Goal: Information Seeking & Learning: Learn about a topic

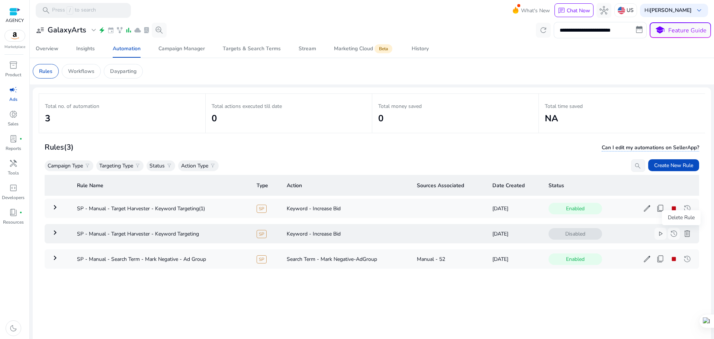
click at [683, 232] on span "delete" at bounding box center [687, 233] width 9 height 9
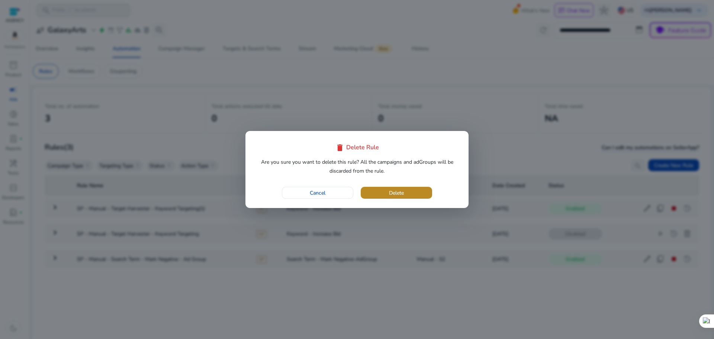
click at [397, 187] on span "button" at bounding box center [396, 193] width 71 height 18
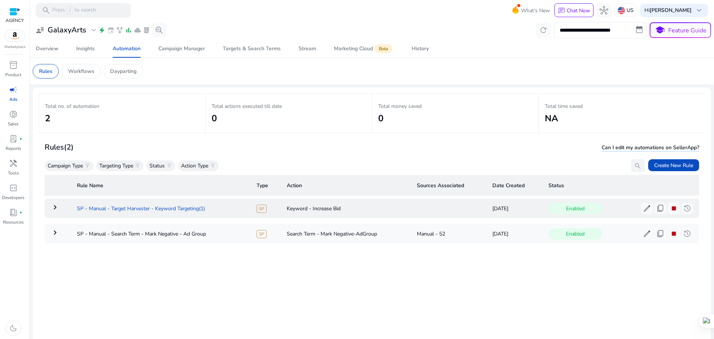
click at [147, 206] on td "SP - Manual - Target Harvester - Keyword Targeting(1)" at bounding box center [161, 208] width 180 height 19
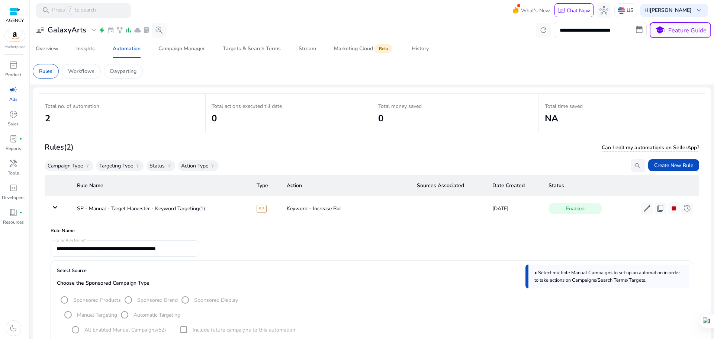
click at [382, 158] on div "Rules (2) Can I edit my automations on SellerApp? Campaign Type filter_alt Targ…" at bounding box center [372, 156] width 655 height 31
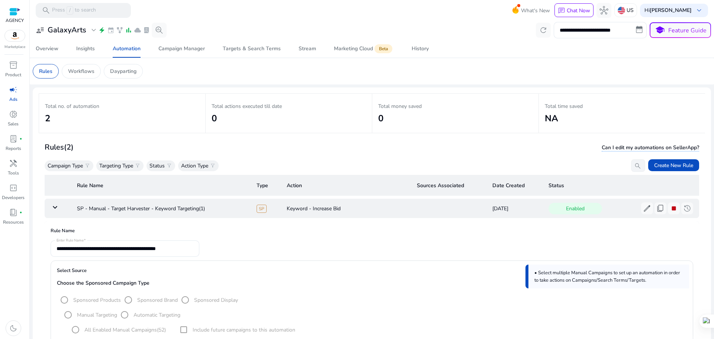
click at [58, 205] on mat-icon "keyboard_arrow_down" at bounding box center [55, 207] width 9 height 9
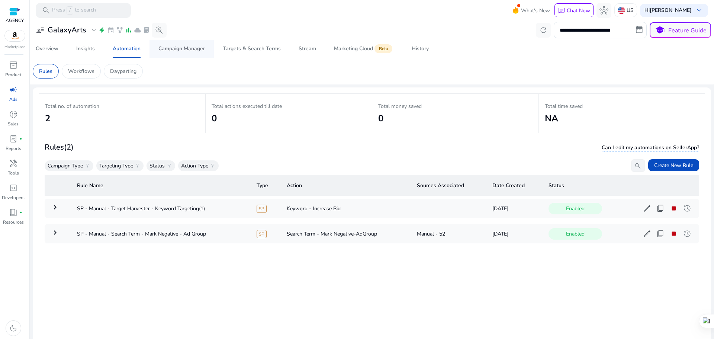
click at [203, 50] on div "Campaign Manager" at bounding box center [181, 48] width 47 height 5
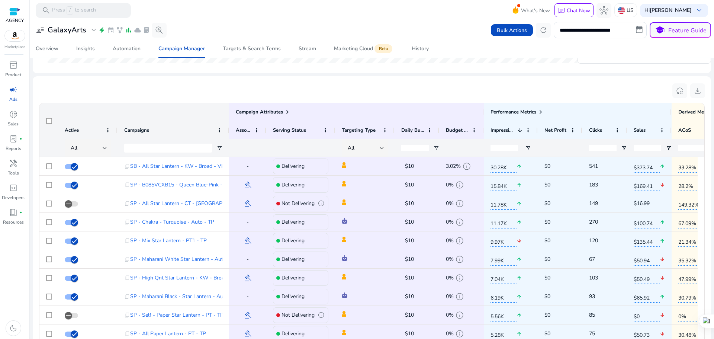
drag, startPoint x: 714, startPoint y: 201, endPoint x: 714, endPoint y: 238, distance: 36.8
click at [714, 238] on div at bounding box center [714, 169] width 0 height 339
drag, startPoint x: 714, startPoint y: 172, endPoint x: 713, endPoint y: 234, distance: 62.5
click at [713, 234] on html "**********" at bounding box center [357, 169] width 714 height 339
drag, startPoint x: 714, startPoint y: 221, endPoint x: 714, endPoint y: 252, distance: 31.3
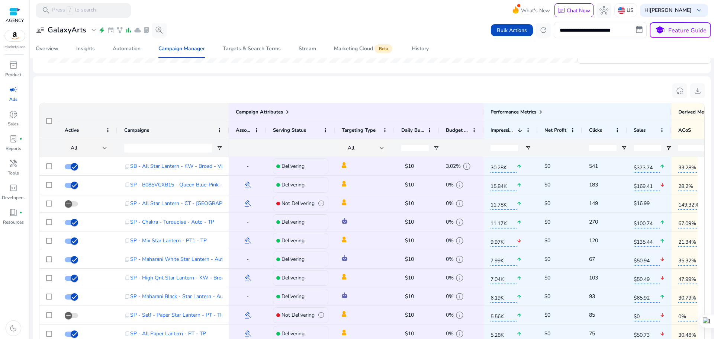
click at [714, 253] on div at bounding box center [714, 169] width 0 height 339
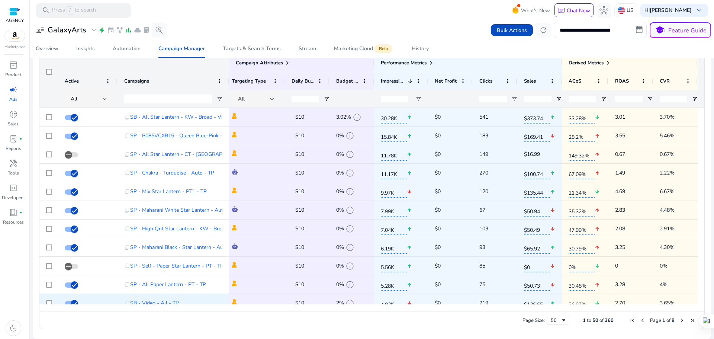
drag, startPoint x: 503, startPoint y: 307, endPoint x: 389, endPoint y: 301, distance: 114.3
click at [389, 301] on div "Campaign Attributes Active Campaigns 1" at bounding box center [371, 182] width 665 height 257
drag, startPoint x: 657, startPoint y: 312, endPoint x: 662, endPoint y: 313, distance: 5.7
click at [662, 313] on div "Page Size: 50 1 to 50 of 360 Page 1 of 8" at bounding box center [371, 320] width 665 height 18
click at [679, 319] on span "Next Page" at bounding box center [682, 320] width 6 height 6
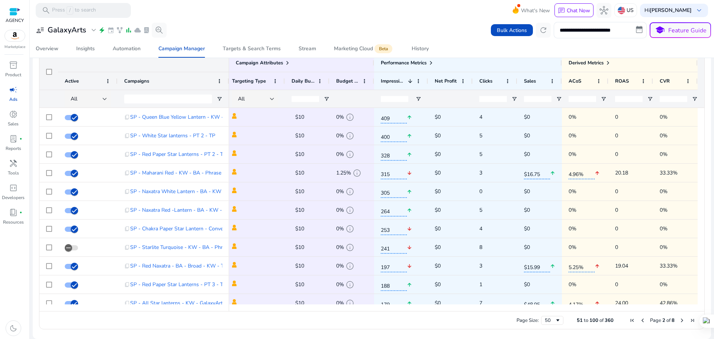
drag, startPoint x: 676, startPoint y: 311, endPoint x: 699, endPoint y: 308, distance: 22.6
click at [699, 311] on div "Drag here to set row groups Drag here to set column labels Campaign Attributes …" at bounding box center [372, 192] width 666 height 276
click at [592, 59] on div "Derived Metrics" at bounding box center [590, 63] width 42 height 10
click at [595, 63] on span "Derived Metrics" at bounding box center [586, 63] width 35 height 7
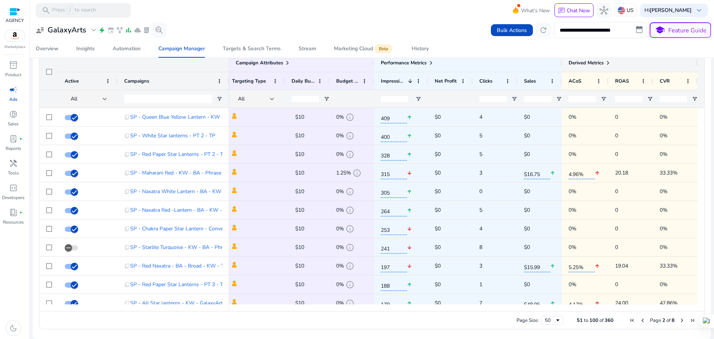
drag, startPoint x: 604, startPoint y: 63, endPoint x: 594, endPoint y: 59, distance: 11.0
click at [605, 64] on span at bounding box center [608, 63] width 6 height 6
click at [0, 0] on span at bounding box center [0, 0] width 0 height 0
click at [594, 59] on div "Derived Metrics" at bounding box center [590, 63] width 42 height 10
click at [606, 63] on span at bounding box center [608, 63] width 6 height 6
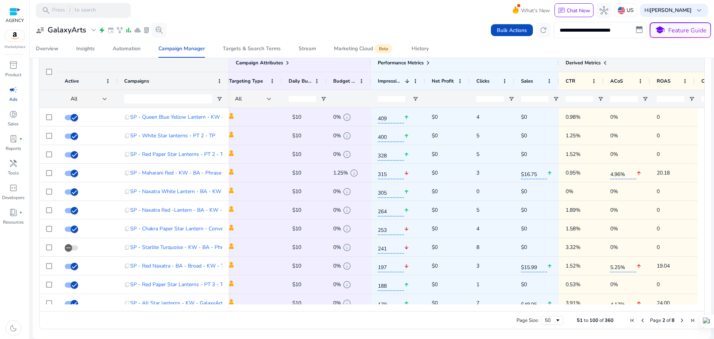
click at [592, 64] on span "Derived Metrics" at bounding box center [583, 63] width 35 height 7
click at [603, 61] on span at bounding box center [605, 63] width 6 height 6
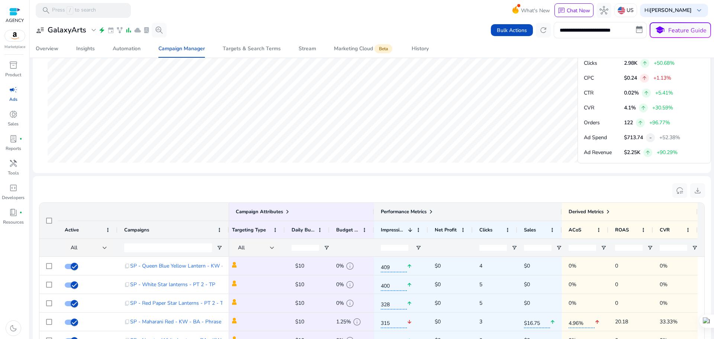
click at [421, 211] on span "Performance Metrics" at bounding box center [404, 211] width 46 height 7
click at [429, 212] on span at bounding box center [431, 212] width 6 height 6
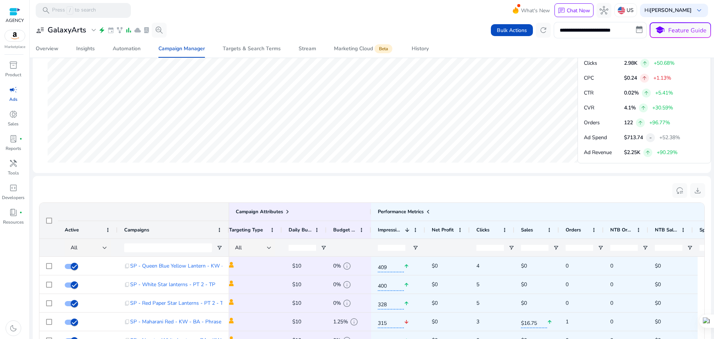
drag, startPoint x: 714, startPoint y: 217, endPoint x: 714, endPoint y: 241, distance: 24.2
click at [714, 243] on div at bounding box center [714, 169] width 0 height 339
drag, startPoint x: 714, startPoint y: 224, endPoint x: 714, endPoint y: 253, distance: 29.4
click at [714, 253] on html "**********" at bounding box center [357, 169] width 714 height 339
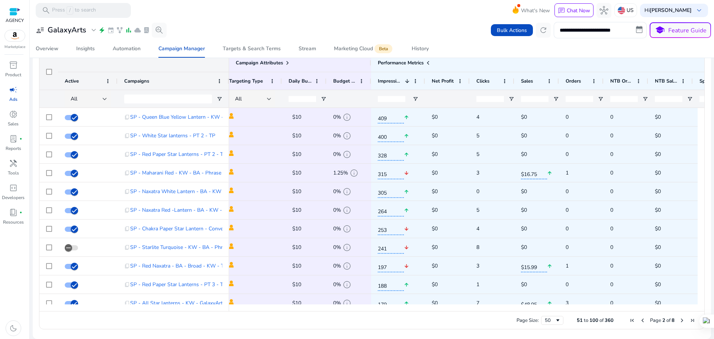
drag, startPoint x: 518, startPoint y: 308, endPoint x: 348, endPoint y: 307, distance: 169.3
click at [349, 309] on div at bounding box center [463, 307] width 469 height 7
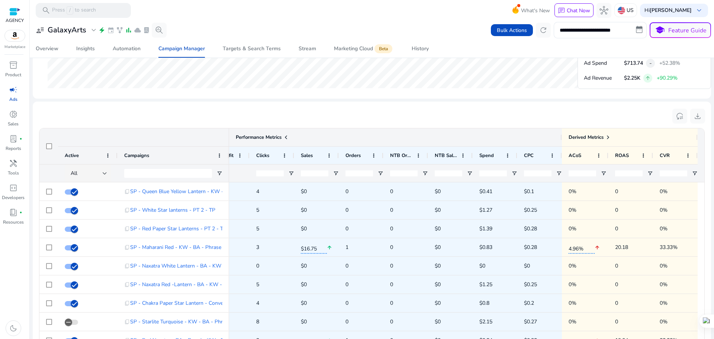
click at [285, 141] on div "Performance Metrics" at bounding box center [262, 137] width 53 height 10
click at [286, 138] on span at bounding box center [286, 137] width 6 height 6
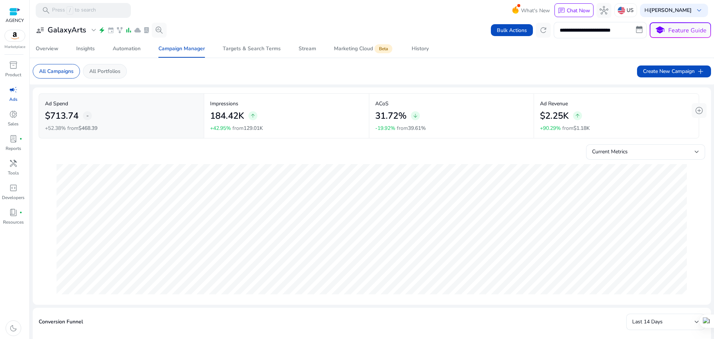
click at [110, 70] on p "All Portfolios" at bounding box center [104, 71] width 31 height 8
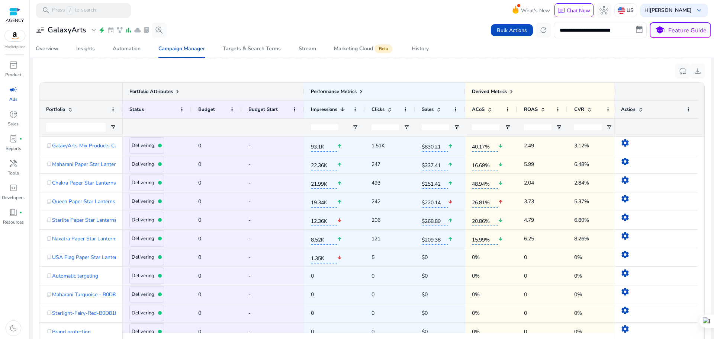
drag, startPoint x: 714, startPoint y: 209, endPoint x: 714, endPoint y: 255, distance: 46.1
click at [714, 255] on div at bounding box center [714, 169] width 0 height 339
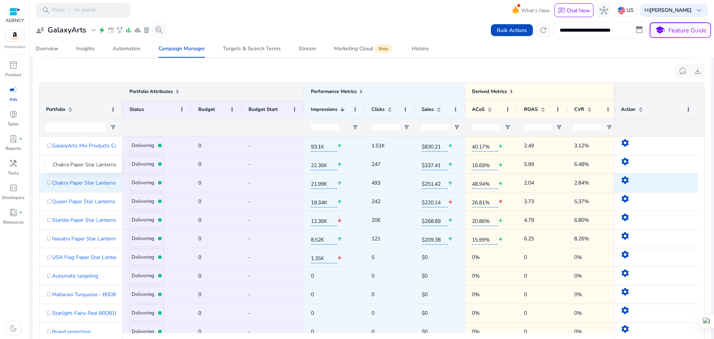
click at [96, 181] on span "Chakra Paper Star Lanterns" at bounding box center [84, 182] width 64 height 15
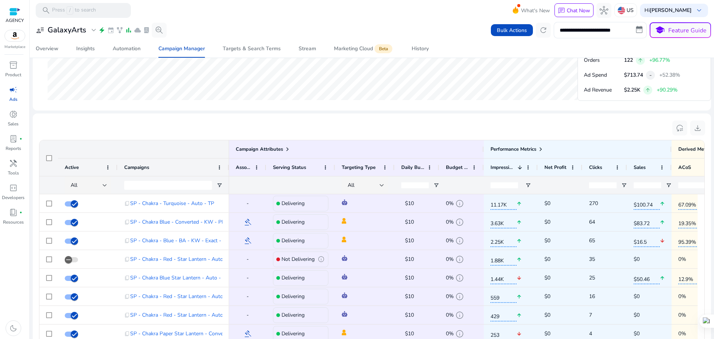
drag, startPoint x: 714, startPoint y: 213, endPoint x: 714, endPoint y: 266, distance: 53.6
click at [714, 266] on div at bounding box center [714, 169] width 0 height 339
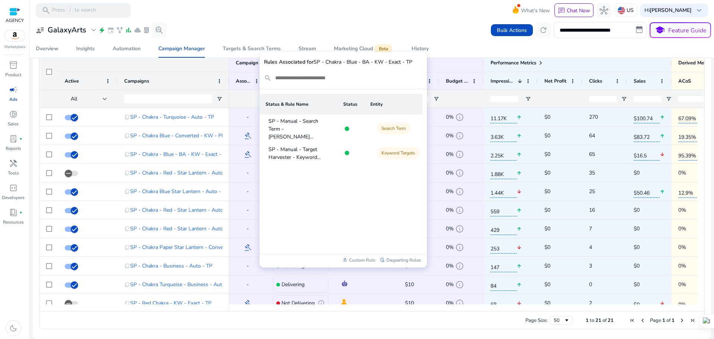
click at [347, 127] on div at bounding box center [347, 129] width 4 height 4
click at [347, 153] on td at bounding box center [347, 153] width 26 height 20
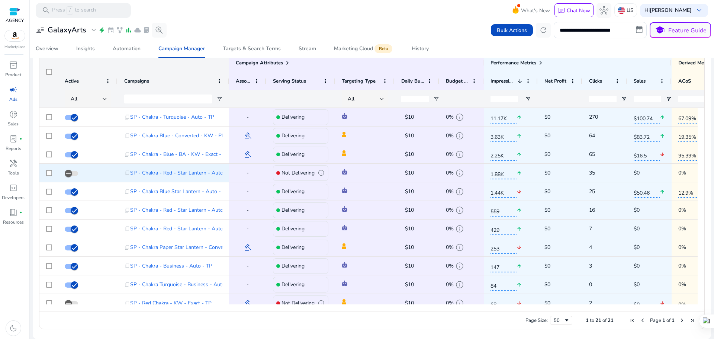
click at [253, 175] on div "-" at bounding box center [248, 172] width 24 height 15
click at [249, 170] on div "-" at bounding box center [248, 172] width 24 height 15
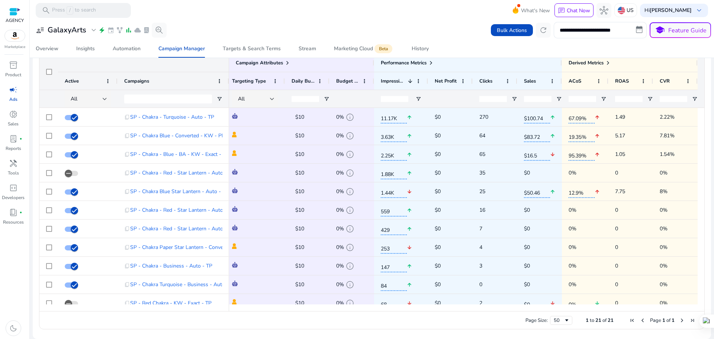
scroll to position [0, 4]
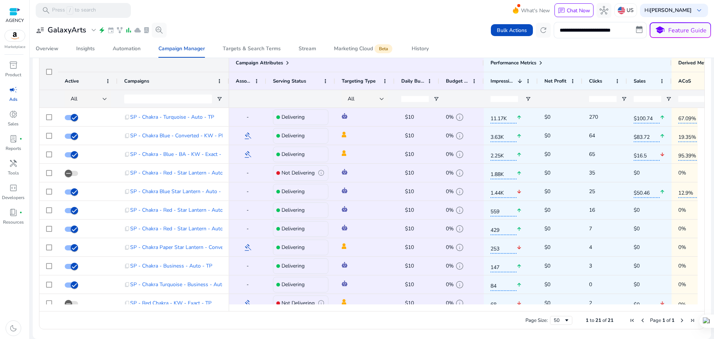
drag, startPoint x: 480, startPoint y: 308, endPoint x: 551, endPoint y: 311, distance: 70.8
click at [551, 313] on div "Drag here to set row groups Drag here to set column labels Campaign Attributes …" at bounding box center [372, 192] width 666 height 276
click at [535, 63] on span "Performance Metrics" at bounding box center [514, 63] width 46 height 7
click at [534, 61] on span "Performance Metrics" at bounding box center [514, 63] width 46 height 7
click at [541, 61] on span at bounding box center [541, 63] width 6 height 6
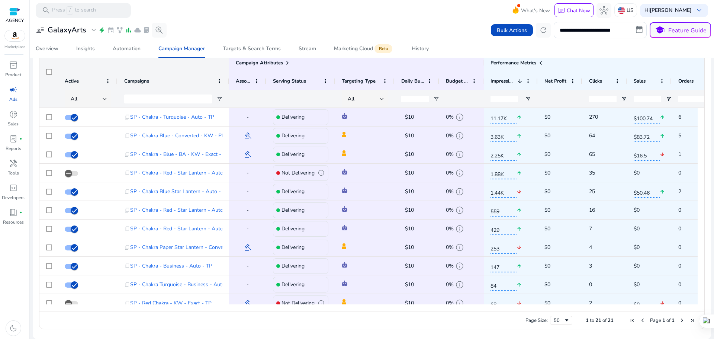
scroll to position [0, 31]
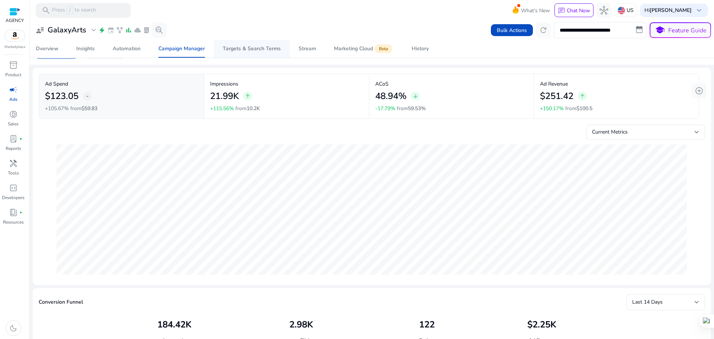
click at [251, 51] on div "Targets & Search Terms" at bounding box center [252, 48] width 58 height 5
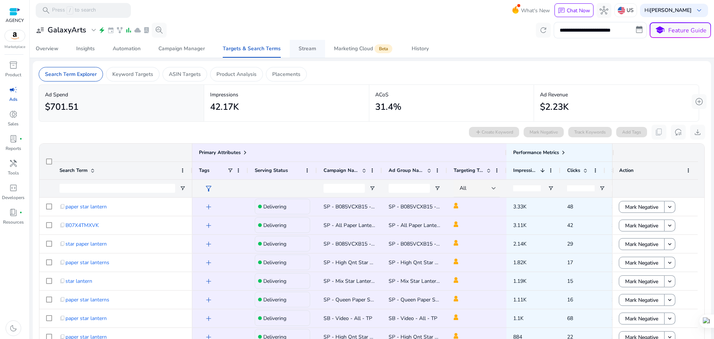
click at [305, 48] on div "Stream" at bounding box center [307, 48] width 17 height 5
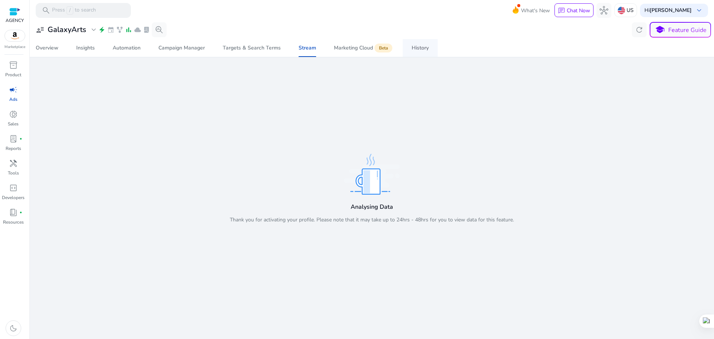
click at [420, 47] on div "History" at bounding box center [420, 47] width 17 height 5
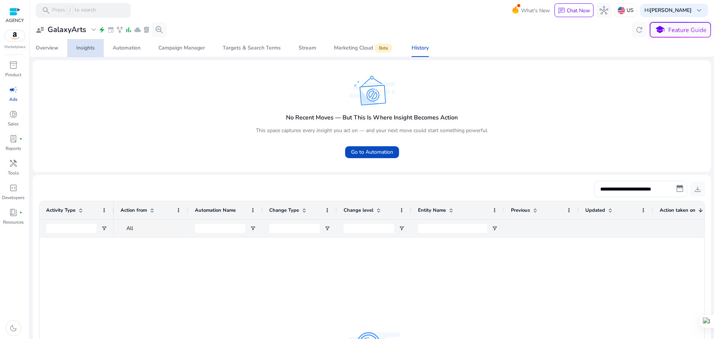
click at [74, 42] on link "Insights" at bounding box center [85, 48] width 36 height 18
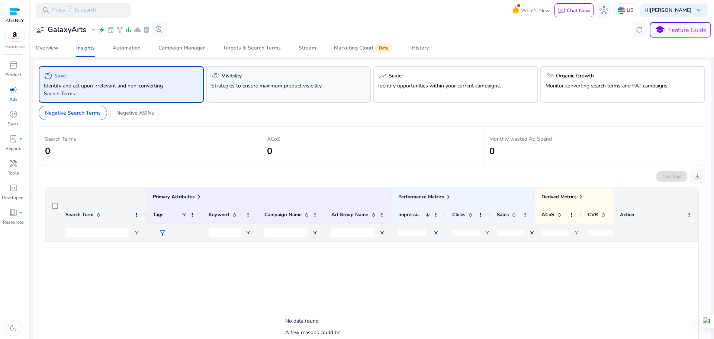
click at [287, 81] on div "visibility Visibility Strategies to ensure maximum product visibility." at bounding box center [288, 84] width 165 height 36
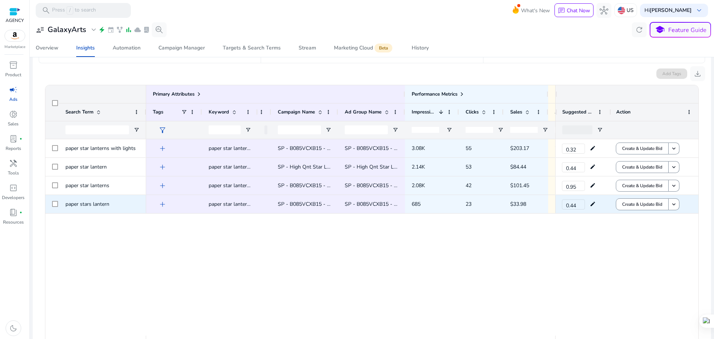
scroll to position [140, 0]
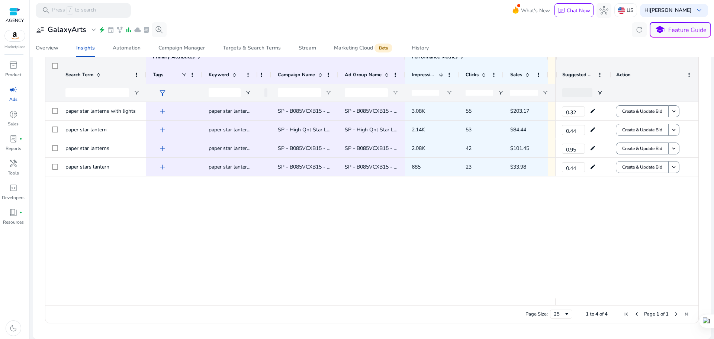
drag, startPoint x: 165, startPoint y: 302, endPoint x: 143, endPoint y: 302, distance: 21.6
click at [143, 302] on div at bounding box center [371, 301] width 653 height 7
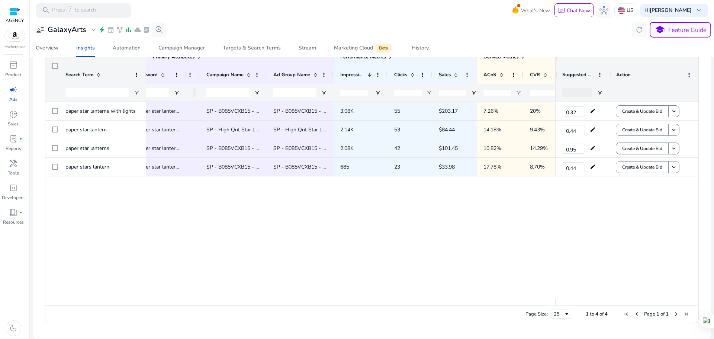
scroll to position [0, 59]
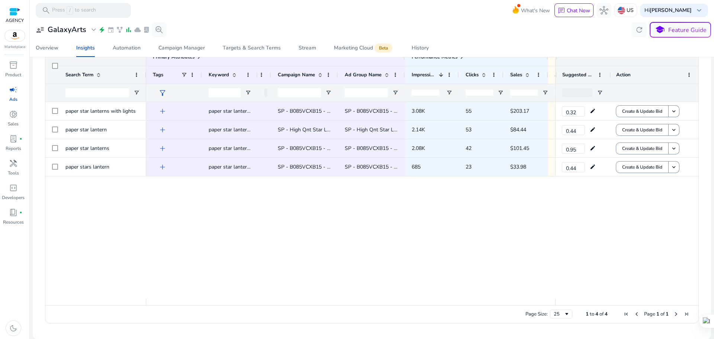
click at [290, 225] on div "add paper star lanterns $0.28 SP - B085VCXB15 - Queen Blue-Pink - Main KW - Bro…" at bounding box center [350, 200] width 409 height 196
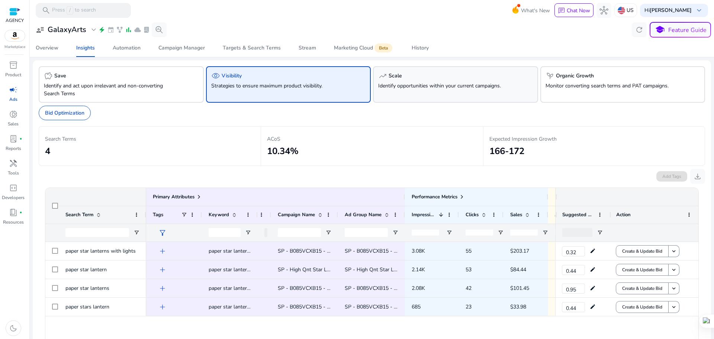
click at [416, 89] on p "Identify opportunities within your current campaigns." at bounding box center [442, 86] width 129 height 8
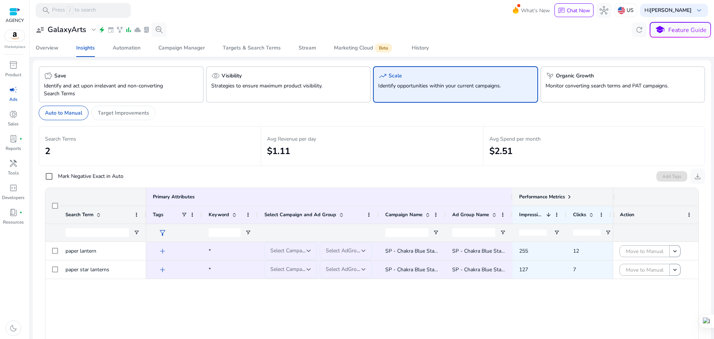
click at [564, 195] on span "Performance Metrics" at bounding box center [542, 196] width 46 height 7
click at [569, 196] on span at bounding box center [570, 197] width 6 height 6
drag, startPoint x: 714, startPoint y: 231, endPoint x: 714, endPoint y: 272, distance: 40.9
click at [714, 272] on div at bounding box center [714, 169] width 0 height 339
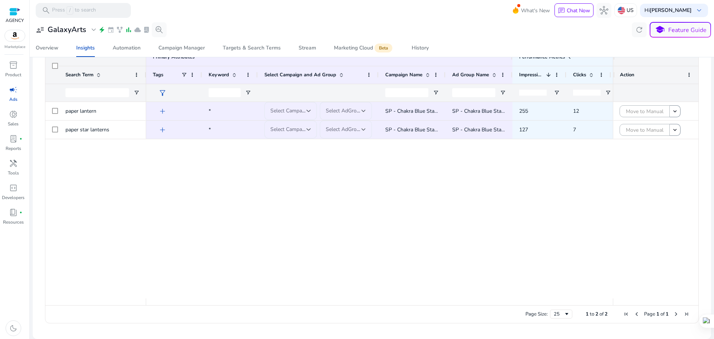
drag, startPoint x: 446, startPoint y: 306, endPoint x: 542, endPoint y: 306, distance: 96.7
click at [544, 308] on div "Page Size: 25 1 to 2 of 2 Page 1 of 1" at bounding box center [371, 314] width 653 height 18
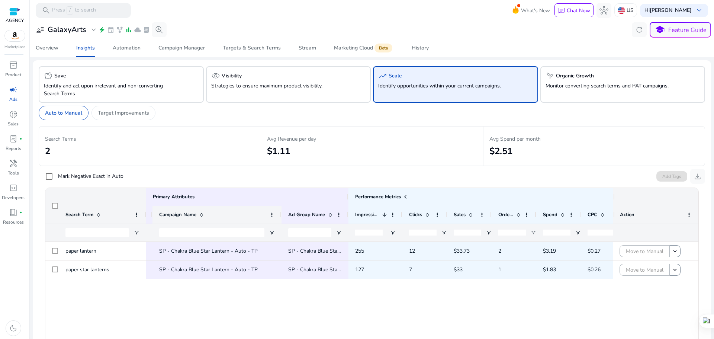
drag, startPoint x: 219, startPoint y: 214, endPoint x: 281, endPoint y: 217, distance: 62.2
click at [281, 217] on div at bounding box center [281, 214] width 3 height 17
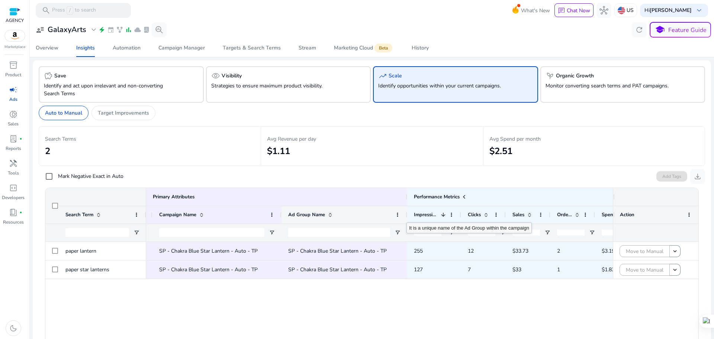
drag, startPoint x: 348, startPoint y: 213, endPoint x: 407, endPoint y: 216, distance: 58.9
click at [407, 216] on div at bounding box center [407, 214] width 3 height 17
click at [414, 311] on div "Select Campaign Select AdGroup SP - Chakra Blue Star Lantern - Auto - TP SP - C…" at bounding box center [379, 340] width 467 height 196
drag, startPoint x: 714, startPoint y: 171, endPoint x: 701, endPoint y: 243, distance: 73.3
click at [714, 247] on div at bounding box center [714, 169] width 0 height 339
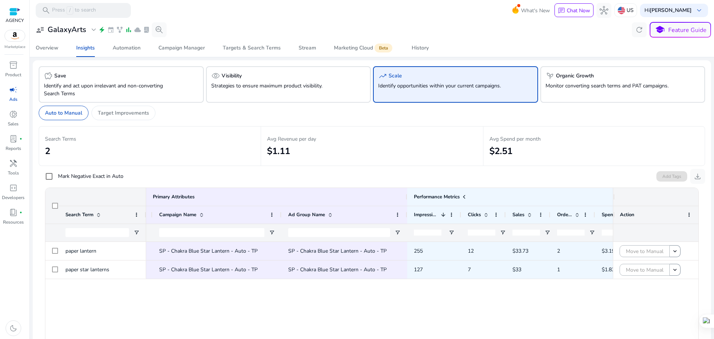
drag, startPoint x: 714, startPoint y: 224, endPoint x: 691, endPoint y: 297, distance: 76.5
click at [714, 300] on div at bounding box center [714, 169] width 0 height 339
click at [150, 116] on div "Target Improvements" at bounding box center [124, 113] width 64 height 15
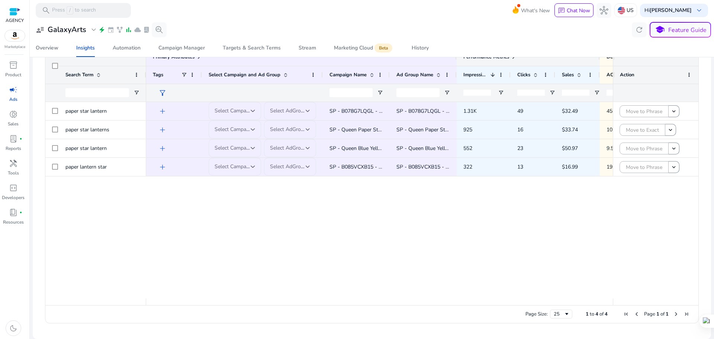
scroll to position [103, 0]
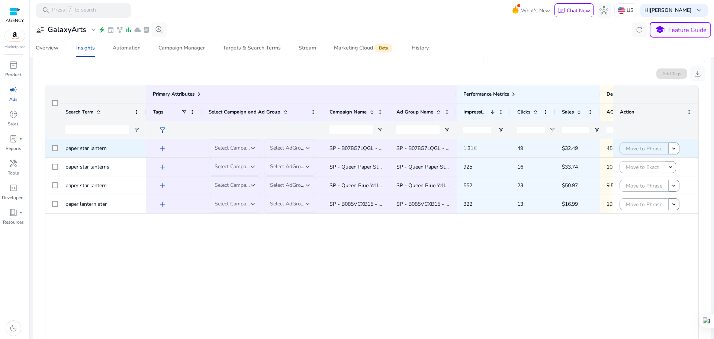
click at [221, 144] on span "Select Campaign" at bounding box center [234, 147] width 39 height 7
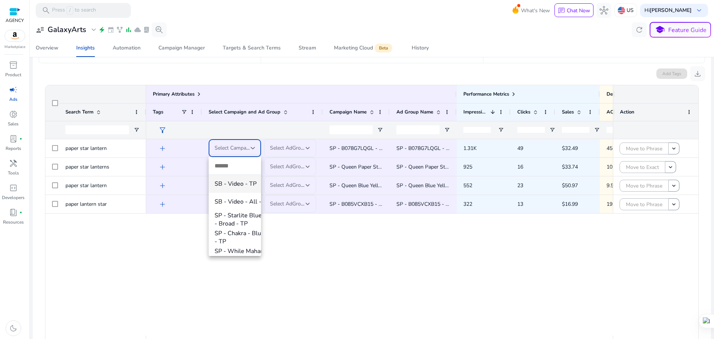
click at [221, 144] on div at bounding box center [357, 169] width 714 height 339
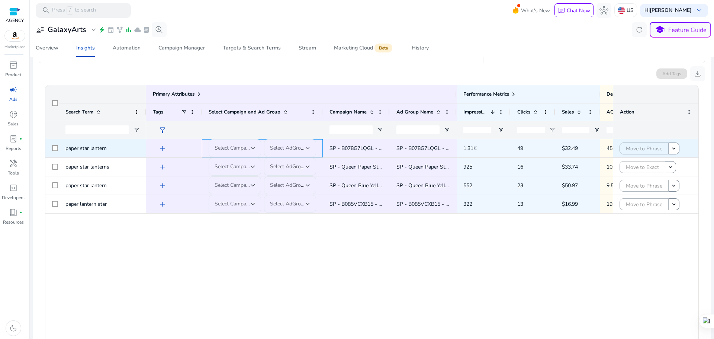
click at [300, 143] on mat-form-field "Select AdGroup" at bounding box center [290, 148] width 52 height 18
click at [300, 147] on mat-form-field "Select AdGroup" at bounding box center [290, 148] width 52 height 18
click at [297, 150] on mat-form-field "Select AdGroup" at bounding box center [290, 148] width 52 height 18
click at [390, 285] on div "add Select Campaign Select AdGroup SP - B078G7LQGL - Red Naxatra - Main kW - Br…" at bounding box center [379, 237] width 467 height 196
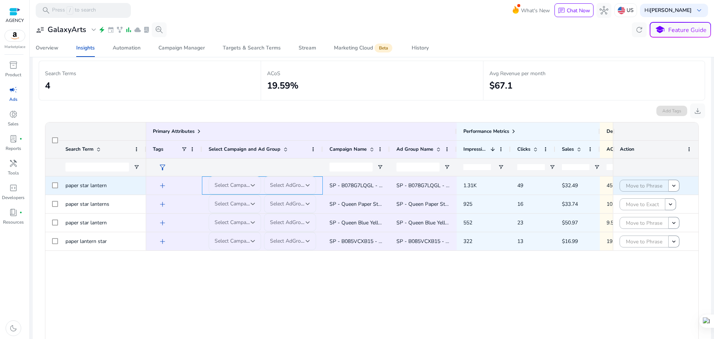
click at [297, 189] on mat-form-field "Select AdGroup" at bounding box center [290, 185] width 52 height 18
click at [302, 185] on mat-form-field "Select AdGroup" at bounding box center [290, 185] width 52 height 18
click at [232, 181] on div "Select Campaign" at bounding box center [233, 185] width 36 height 8
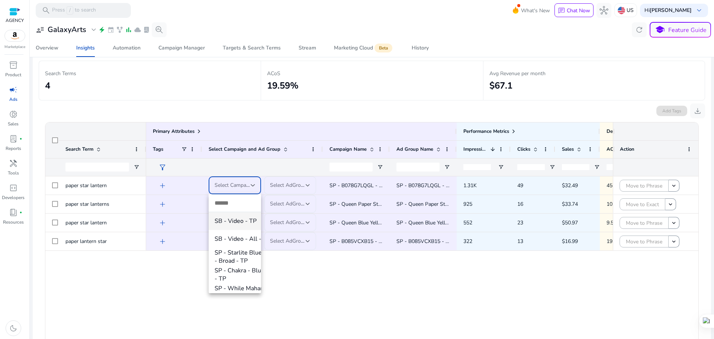
click at [282, 184] on div at bounding box center [357, 169] width 714 height 339
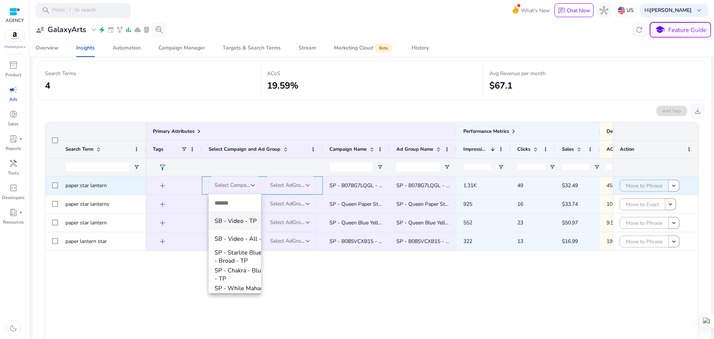
click at [282, 184] on mat-form-field "Select AdGroup" at bounding box center [290, 185] width 52 height 18
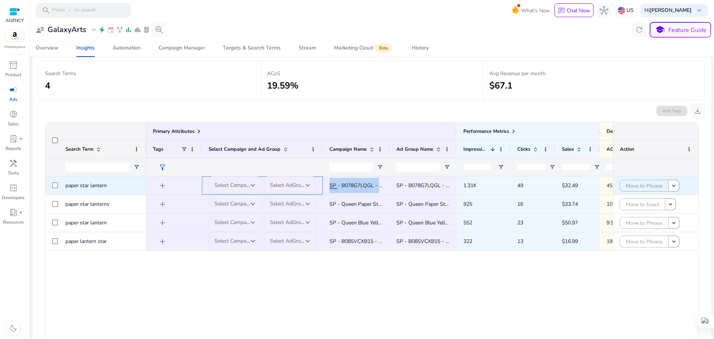
click at [282, 184] on mat-form-field "Select AdGroup" at bounding box center [290, 185] width 52 height 18
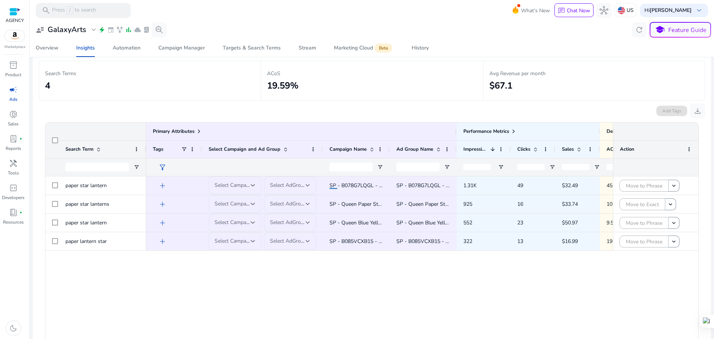
click at [397, 274] on div "add Select Campaign Select AdGroup SP - B078G7LQGL - Red Naxatra - Main kW - Br…" at bounding box center [379, 274] width 467 height 196
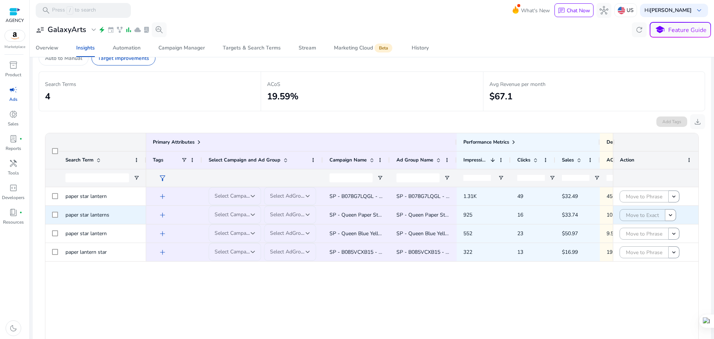
scroll to position [0, 0]
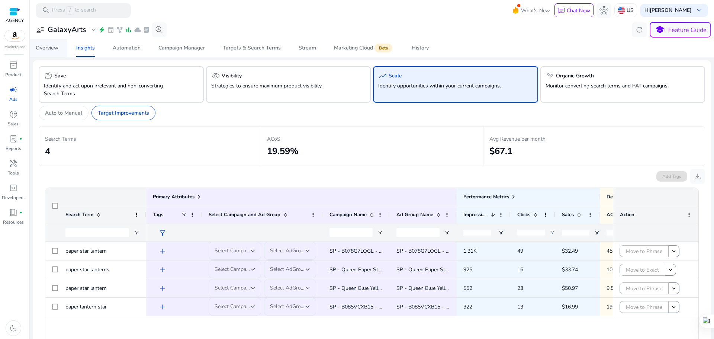
click at [50, 47] on div "Overview" at bounding box center [47, 47] width 23 height 5
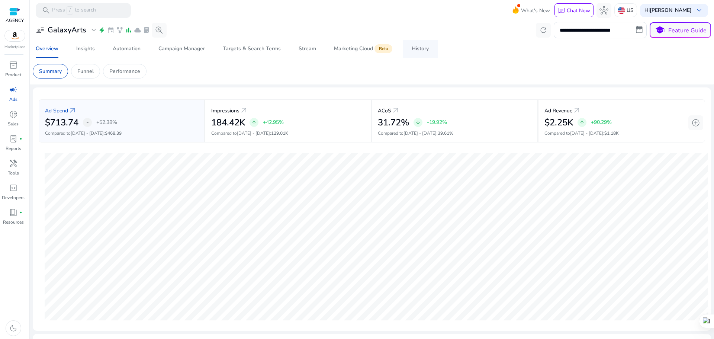
click at [421, 42] on span "History" at bounding box center [420, 49] width 17 height 18
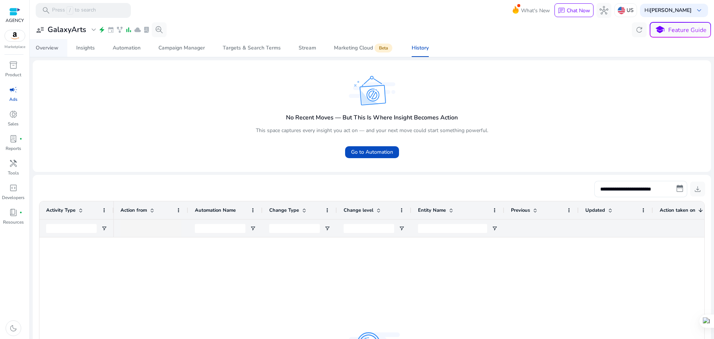
click at [55, 43] on span "Overview" at bounding box center [47, 48] width 23 height 18
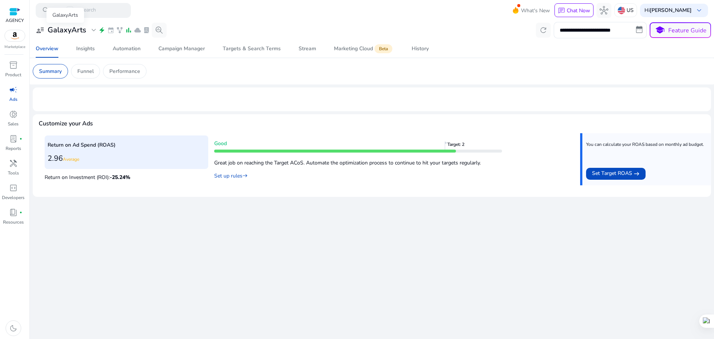
click at [83, 31] on h3 "GalaxyArts" at bounding box center [67, 30] width 39 height 9
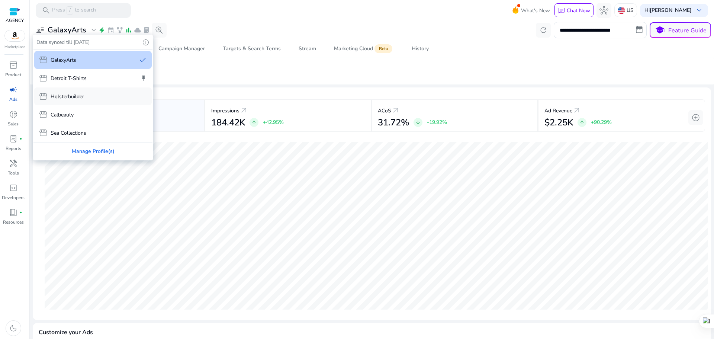
click at [88, 98] on div "storefront Holsterbuilder" at bounding box center [93, 96] width 118 height 18
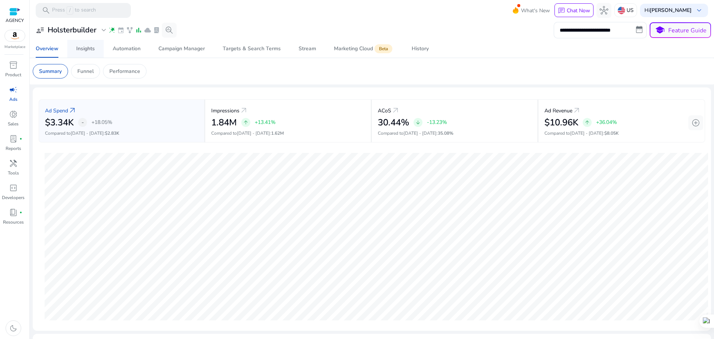
click at [87, 48] on div "Insights" at bounding box center [85, 48] width 19 height 5
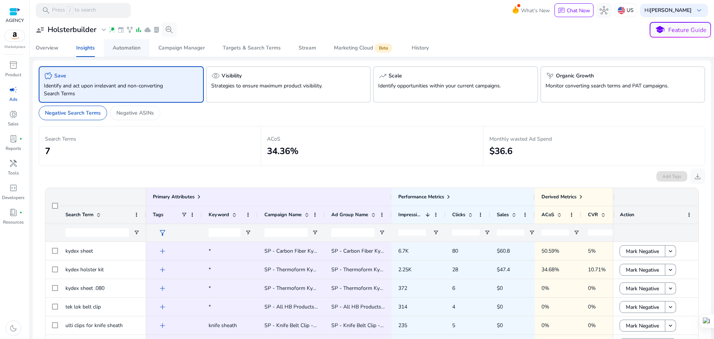
click at [126, 47] on div "Automation" at bounding box center [127, 47] width 28 height 5
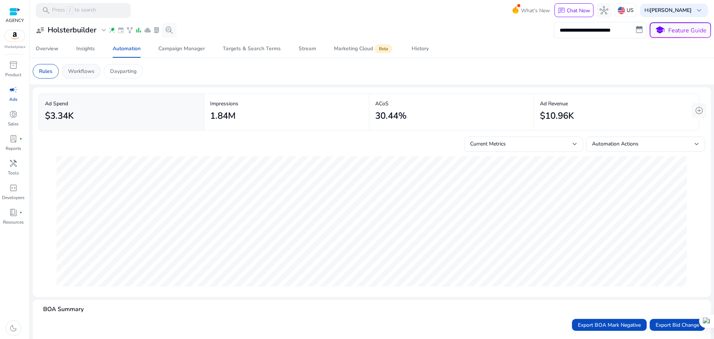
click at [77, 73] on p "Workflows" at bounding box center [81, 71] width 26 height 8
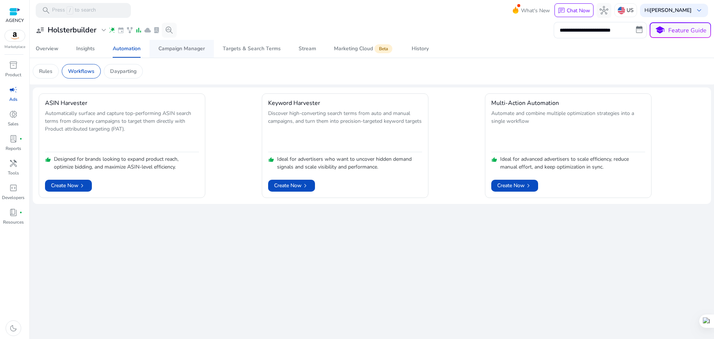
click at [187, 54] on span "Campaign Manager" at bounding box center [181, 49] width 47 height 18
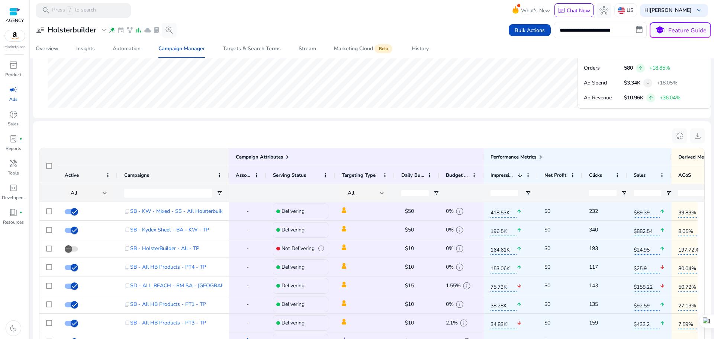
drag, startPoint x: 714, startPoint y: 172, endPoint x: 714, endPoint y: 238, distance: 66.2
click at [714, 238] on div at bounding box center [714, 169] width 0 height 339
drag, startPoint x: 714, startPoint y: 203, endPoint x: 713, endPoint y: 240, distance: 37.2
click at [713, 240] on html "**********" at bounding box center [357, 169] width 714 height 339
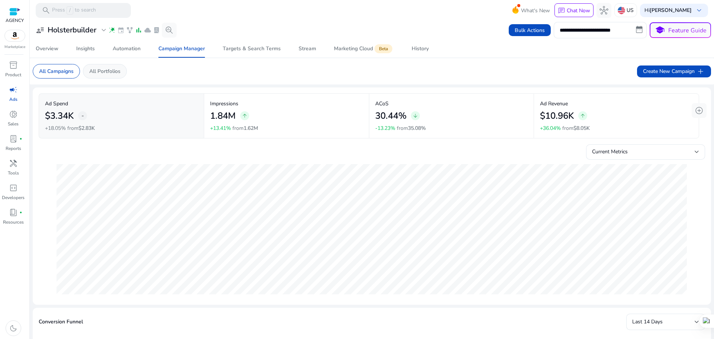
click at [99, 71] on p "All Portfolios" at bounding box center [104, 71] width 31 height 8
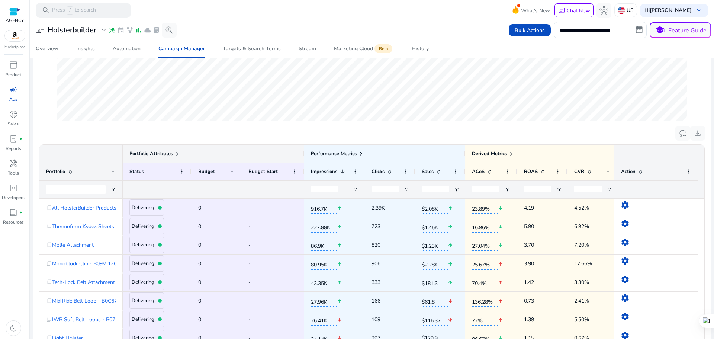
scroll to position [186, 0]
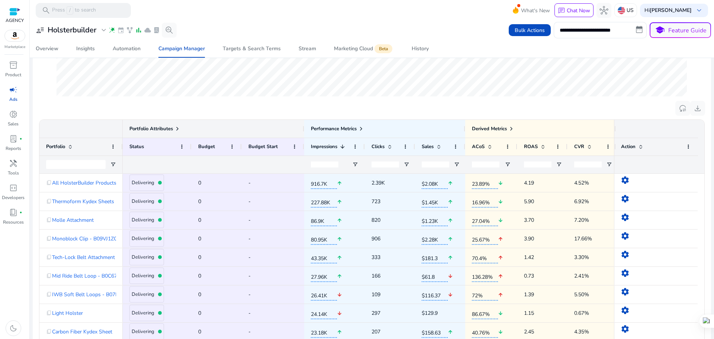
drag, startPoint x: 714, startPoint y: 161, endPoint x: 714, endPoint y: 176, distance: 15.3
click at [714, 176] on div at bounding box center [714, 169] width 0 height 339
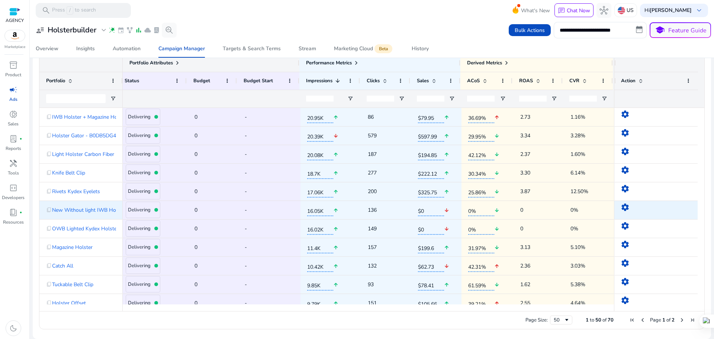
scroll to position [0, 0]
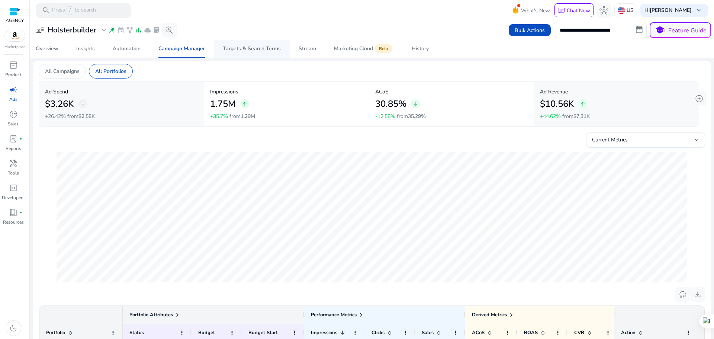
click at [256, 47] on div "Targets & Search Terms" at bounding box center [252, 48] width 58 height 5
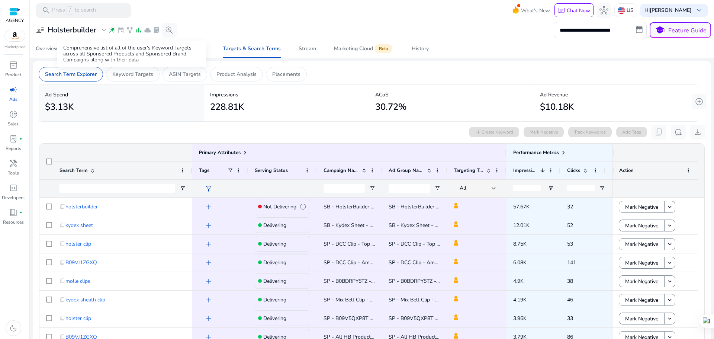
click at [127, 67] on div "Comprehensive list of all of the user's Keyword Targets across all Sponsored Pr…" at bounding box center [131, 54] width 149 height 27
click at [135, 73] on p "Keyword Targets" at bounding box center [132, 74] width 41 height 8
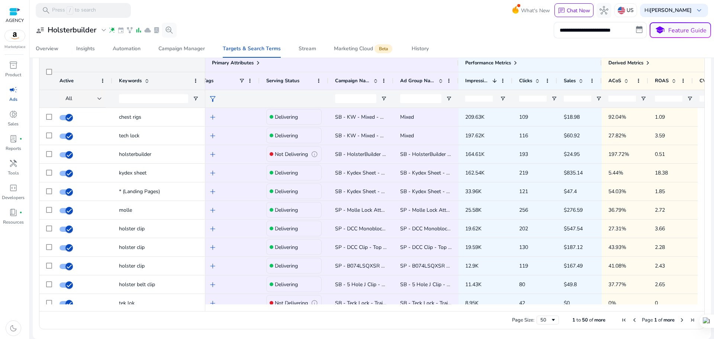
scroll to position [0, 18]
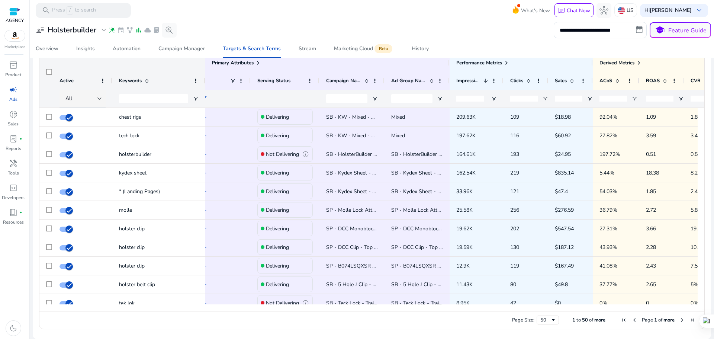
drag, startPoint x: 421, startPoint y: 311, endPoint x: 529, endPoint y: 310, distance: 108.7
click at [529, 310] on div "Drag here to set row groups Drag here to set column labels Primary Attributes A…" at bounding box center [372, 192] width 666 height 276
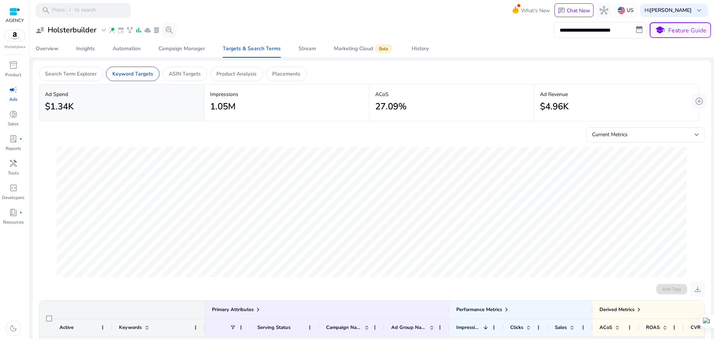
scroll to position [0, 0]
click at [188, 72] on p "ASIN Targets" at bounding box center [185, 74] width 32 height 8
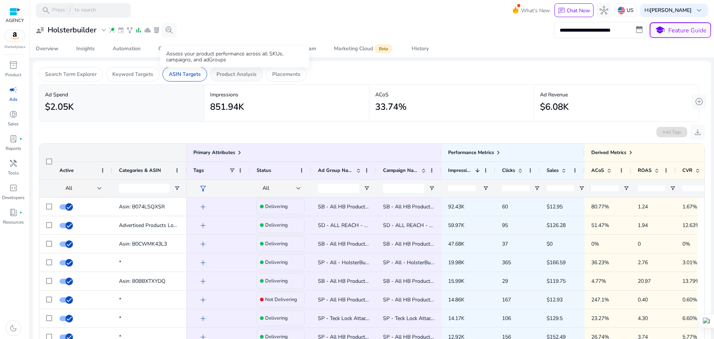
click at [240, 67] on div "Assess your product performance across all SKUs, campaigns, and adGroups" at bounding box center [234, 57] width 149 height 21
click at [252, 74] on p "Product Analysis" at bounding box center [237, 74] width 40 height 8
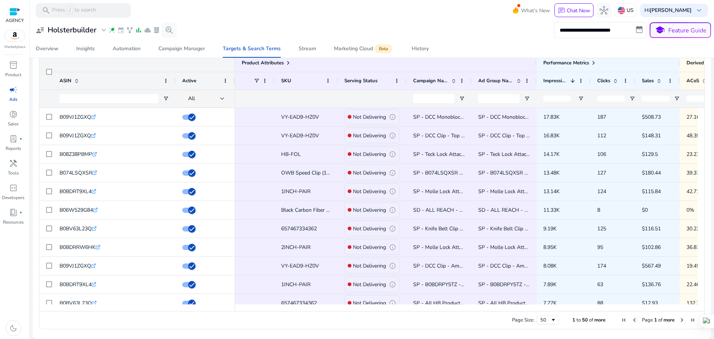
scroll to position [0, 77]
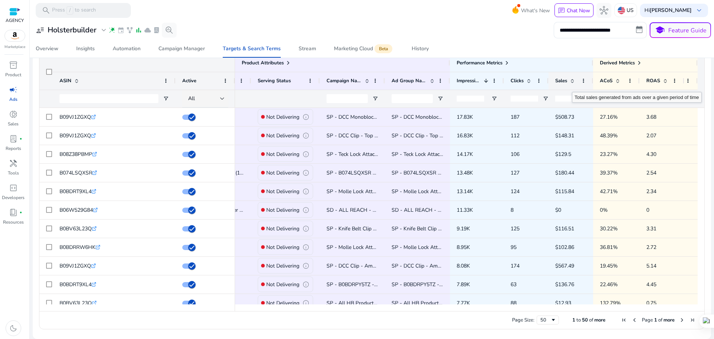
click at [571, 81] on span at bounding box center [573, 81] width 6 height 6
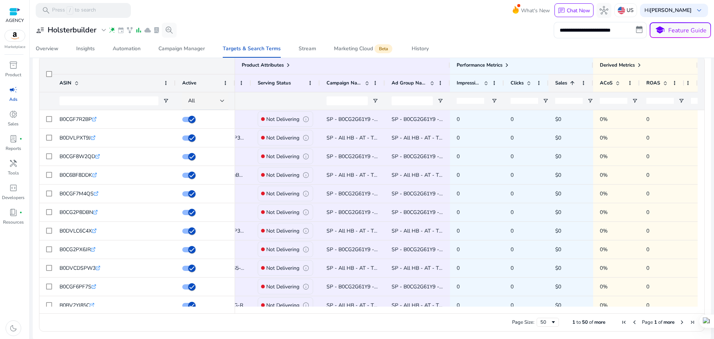
scroll to position [90, 0]
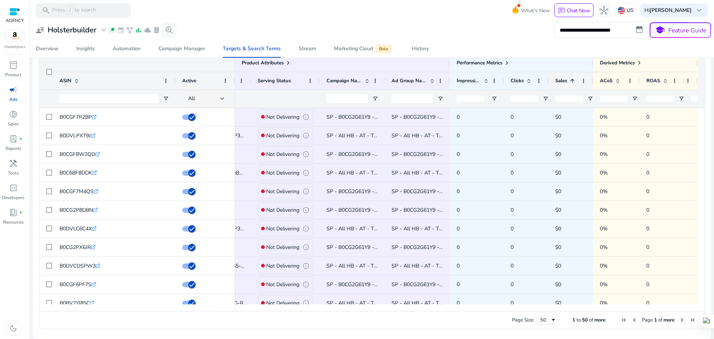
click at [563, 83] on span "Sales" at bounding box center [561, 80] width 12 height 7
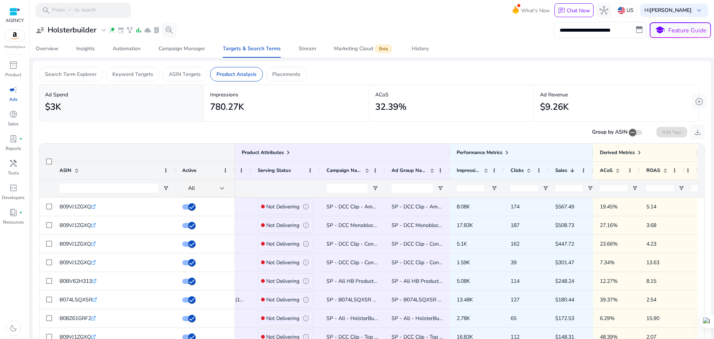
drag, startPoint x: 714, startPoint y: 128, endPoint x: 714, endPoint y: 216, distance: 88.2
click at [714, 216] on div at bounding box center [714, 169] width 0 height 339
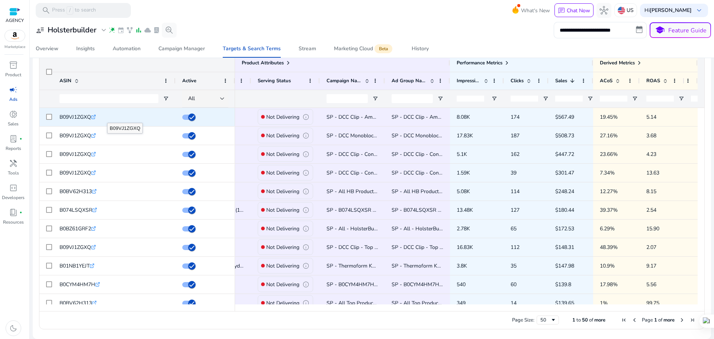
click at [95, 117] on icon ".st0{fill:#2c8af8}" at bounding box center [93, 117] width 5 height 5
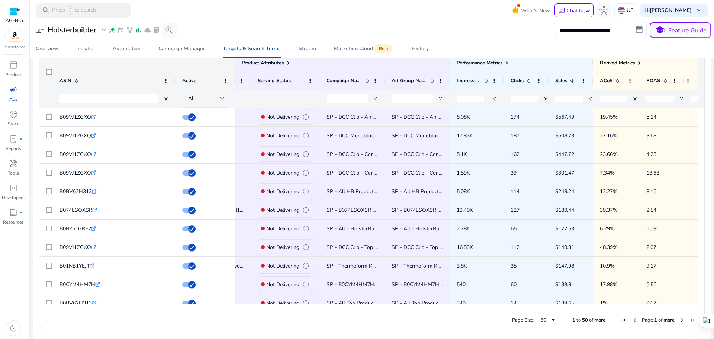
drag, startPoint x: 421, startPoint y: 311, endPoint x: 494, endPoint y: 309, distance: 73.3
click at [497, 310] on div "Drag here to set row groups Drag here to set column labels Product Attributes A…" at bounding box center [372, 192] width 666 height 276
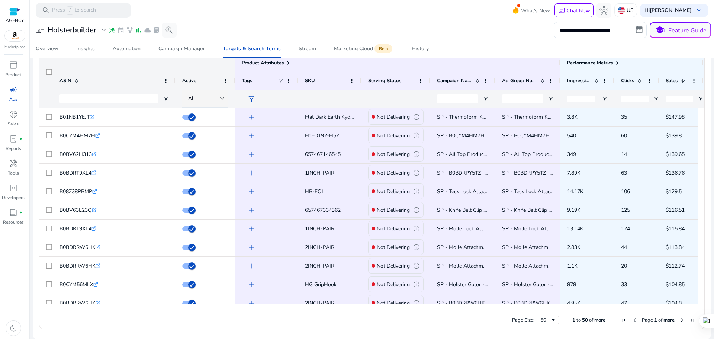
scroll to position [0, 0]
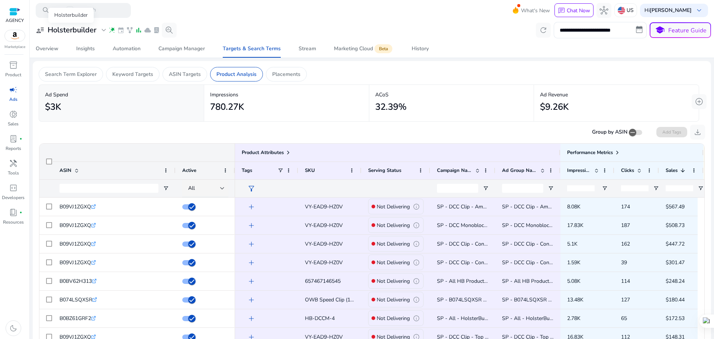
click at [74, 30] on h3 "Holsterbuilder" at bounding box center [72, 30] width 49 height 9
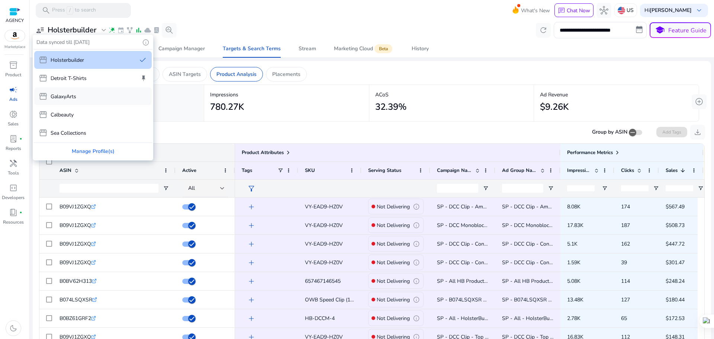
click at [71, 102] on div "storefront GalaxyArts" at bounding box center [93, 96] width 118 height 18
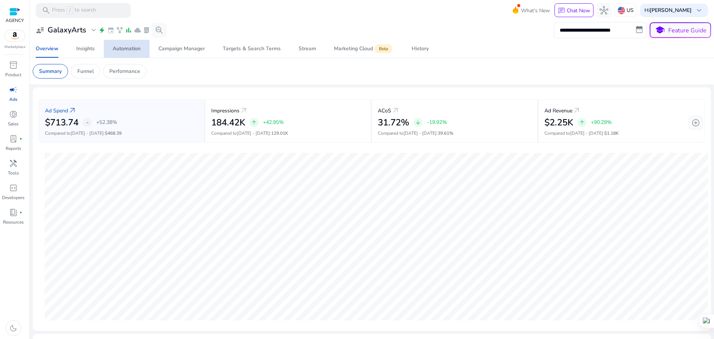
click at [121, 49] on div "Automation" at bounding box center [127, 48] width 28 height 5
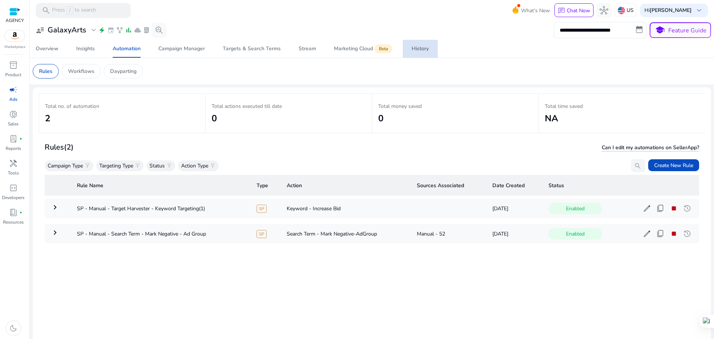
click at [410, 53] on link "History" at bounding box center [420, 49] width 35 height 18
